Goal: Navigation & Orientation: Find specific page/section

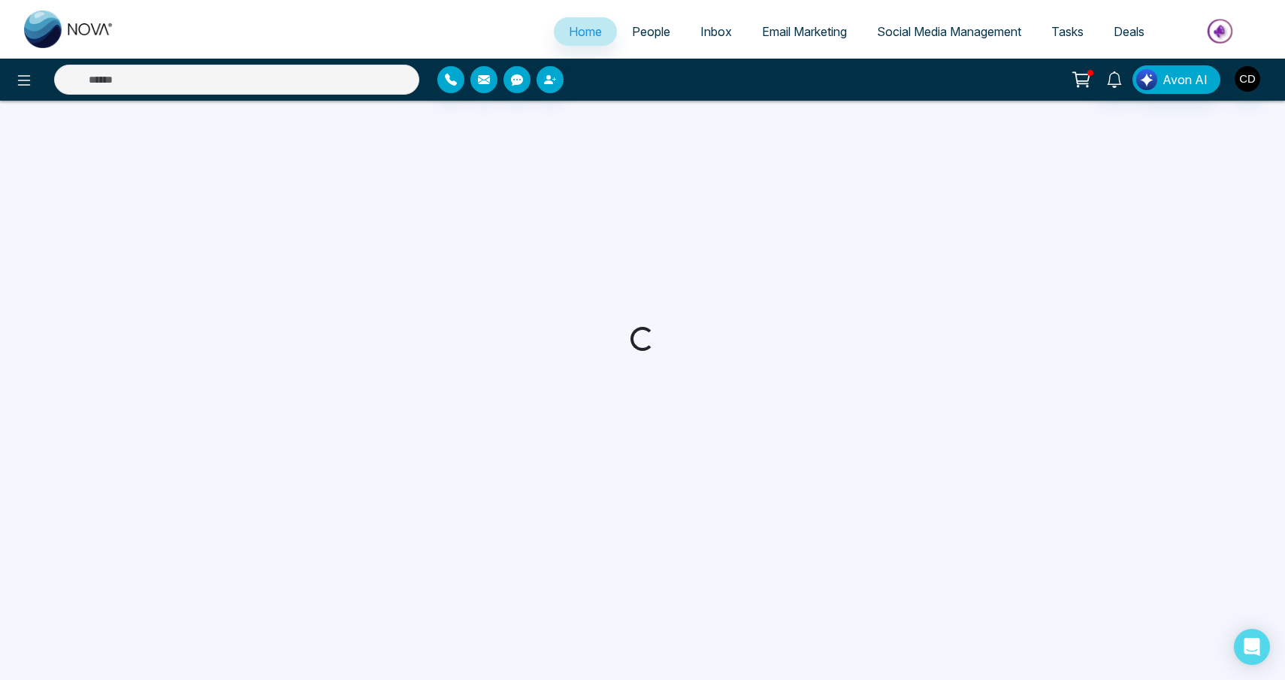
select select "*"
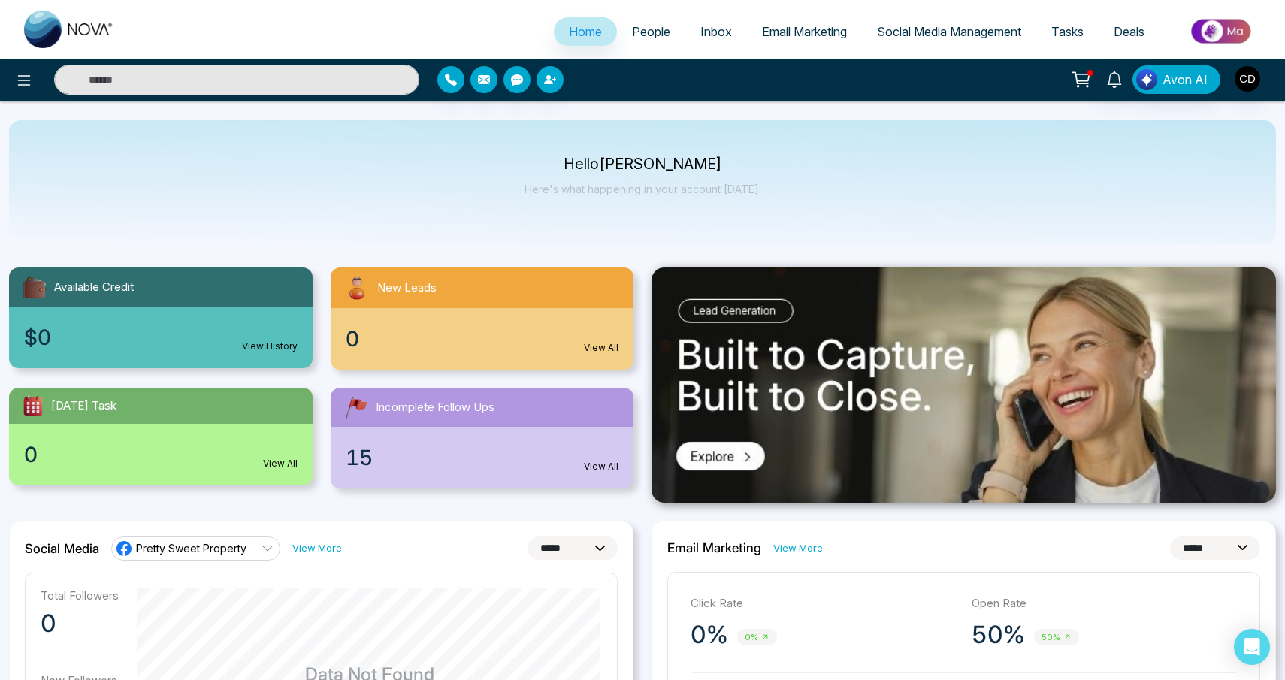
click at [654, 32] on span "People" at bounding box center [651, 31] width 38 height 15
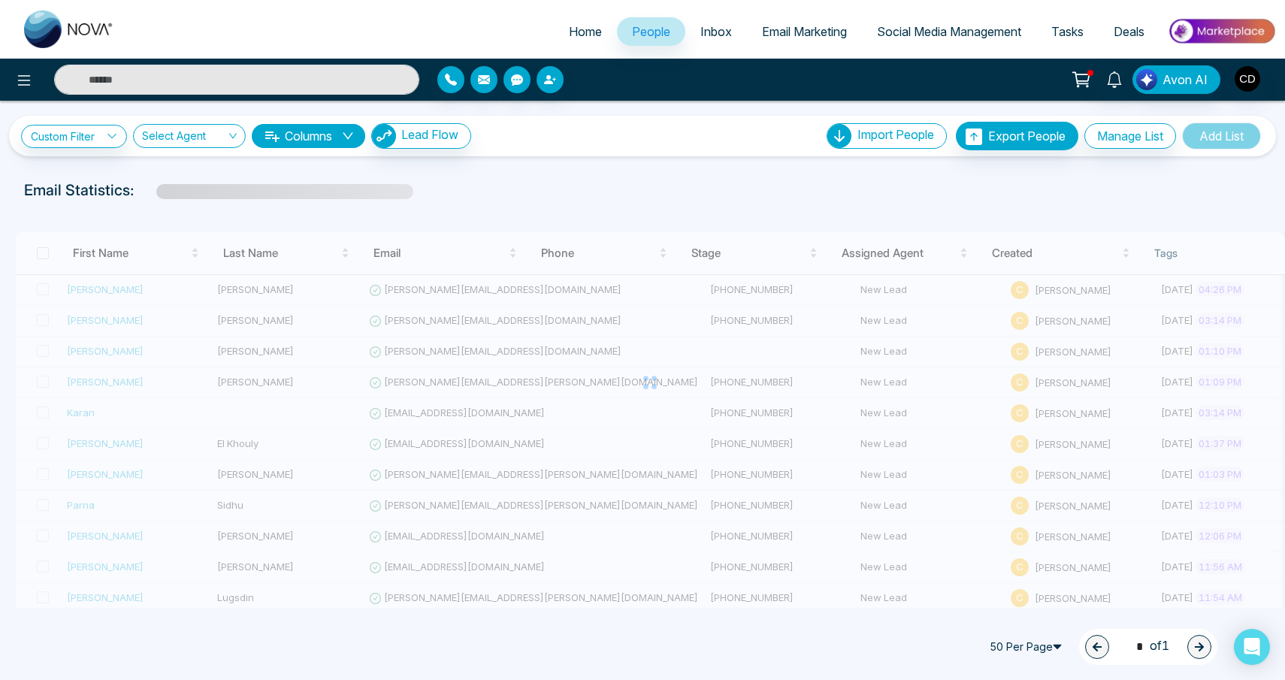
click at [578, 28] on span "Home" at bounding box center [585, 31] width 33 height 15
select select "*"
